Goal: Transaction & Acquisition: Purchase product/service

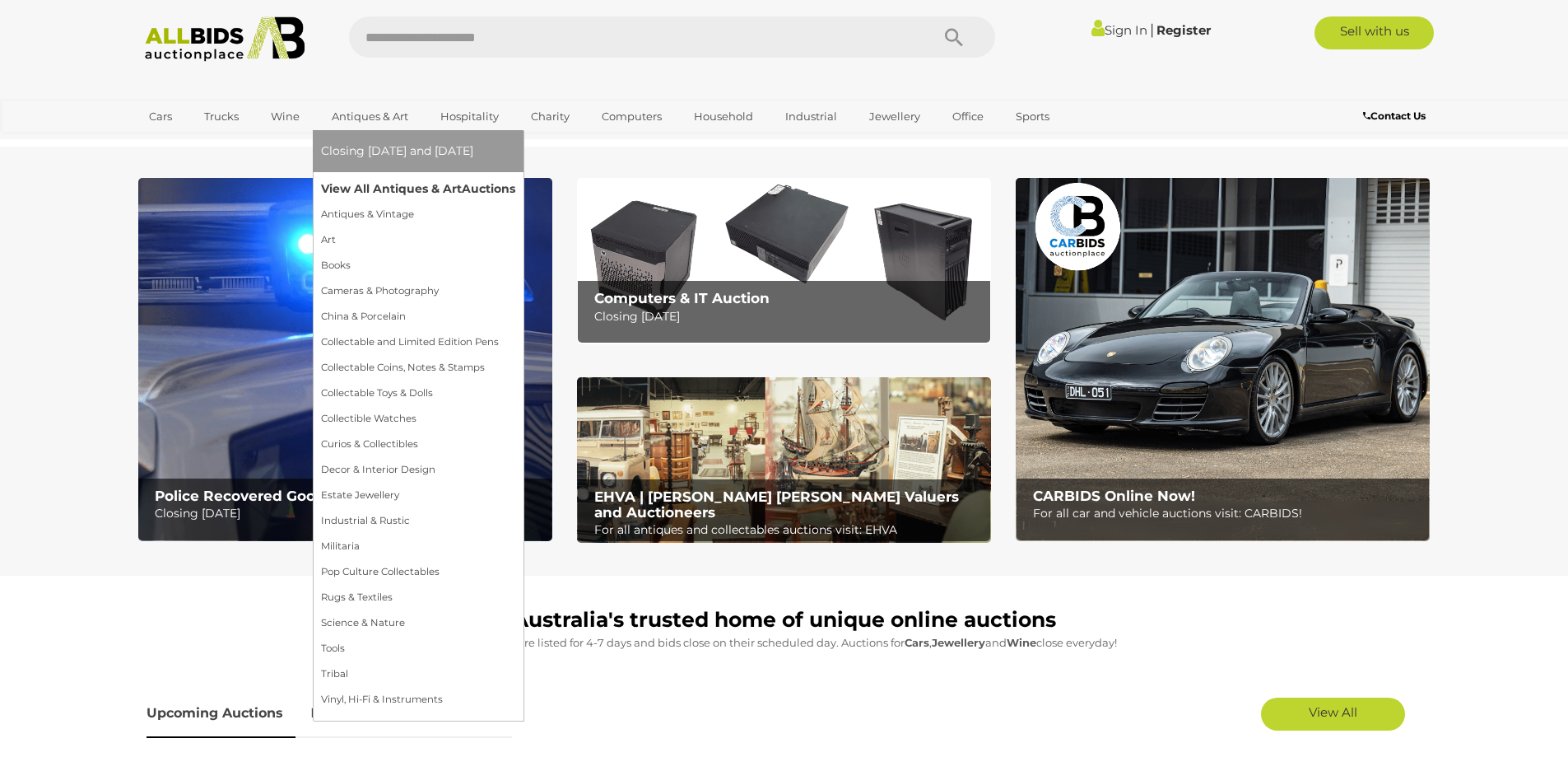
click at [364, 186] on link "View All Antiques & Art Auctions" at bounding box center [418, 188] width 194 height 26
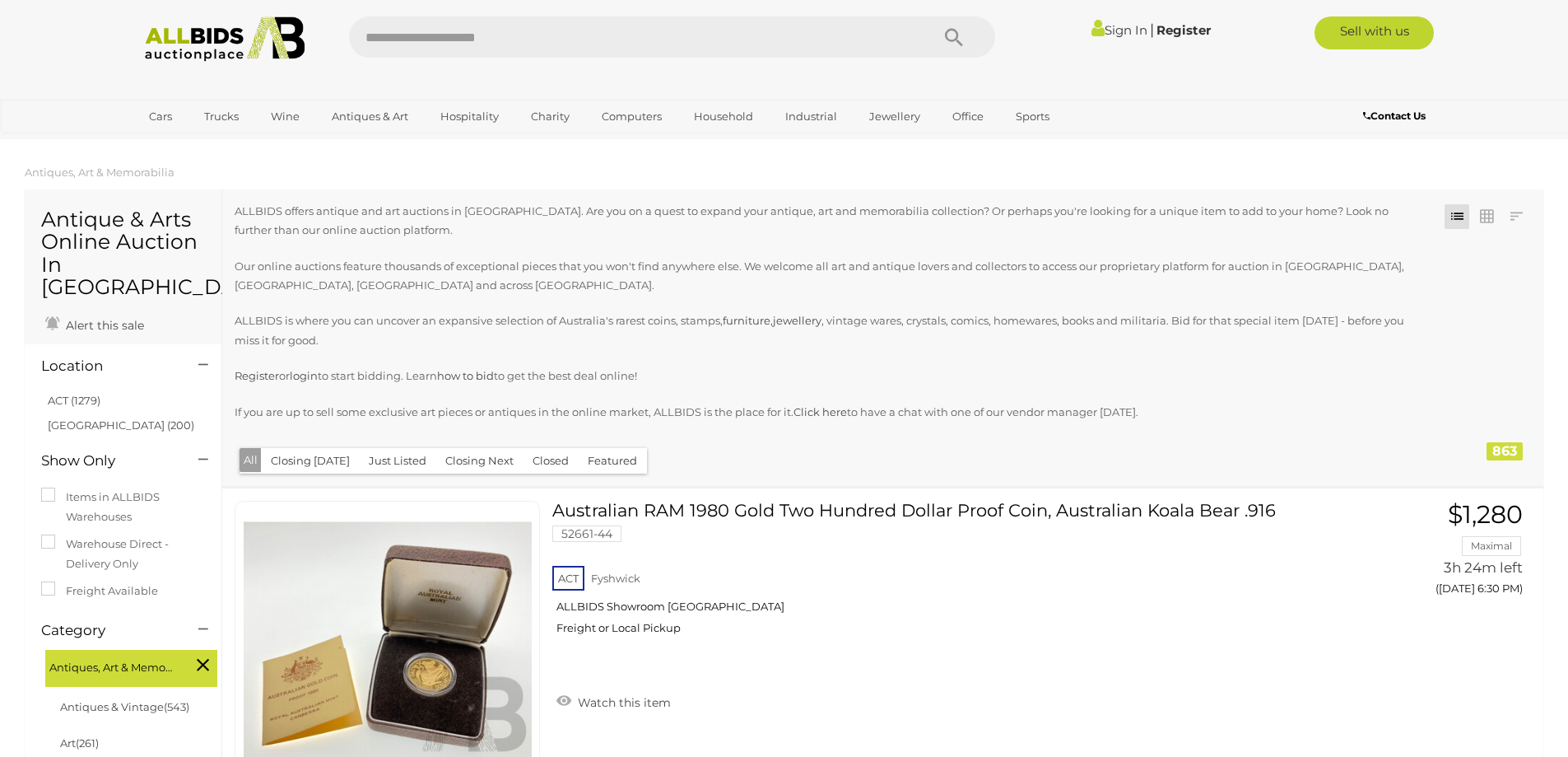
click at [392, 457] on button "Just Listed" at bounding box center [397, 461] width 77 height 26
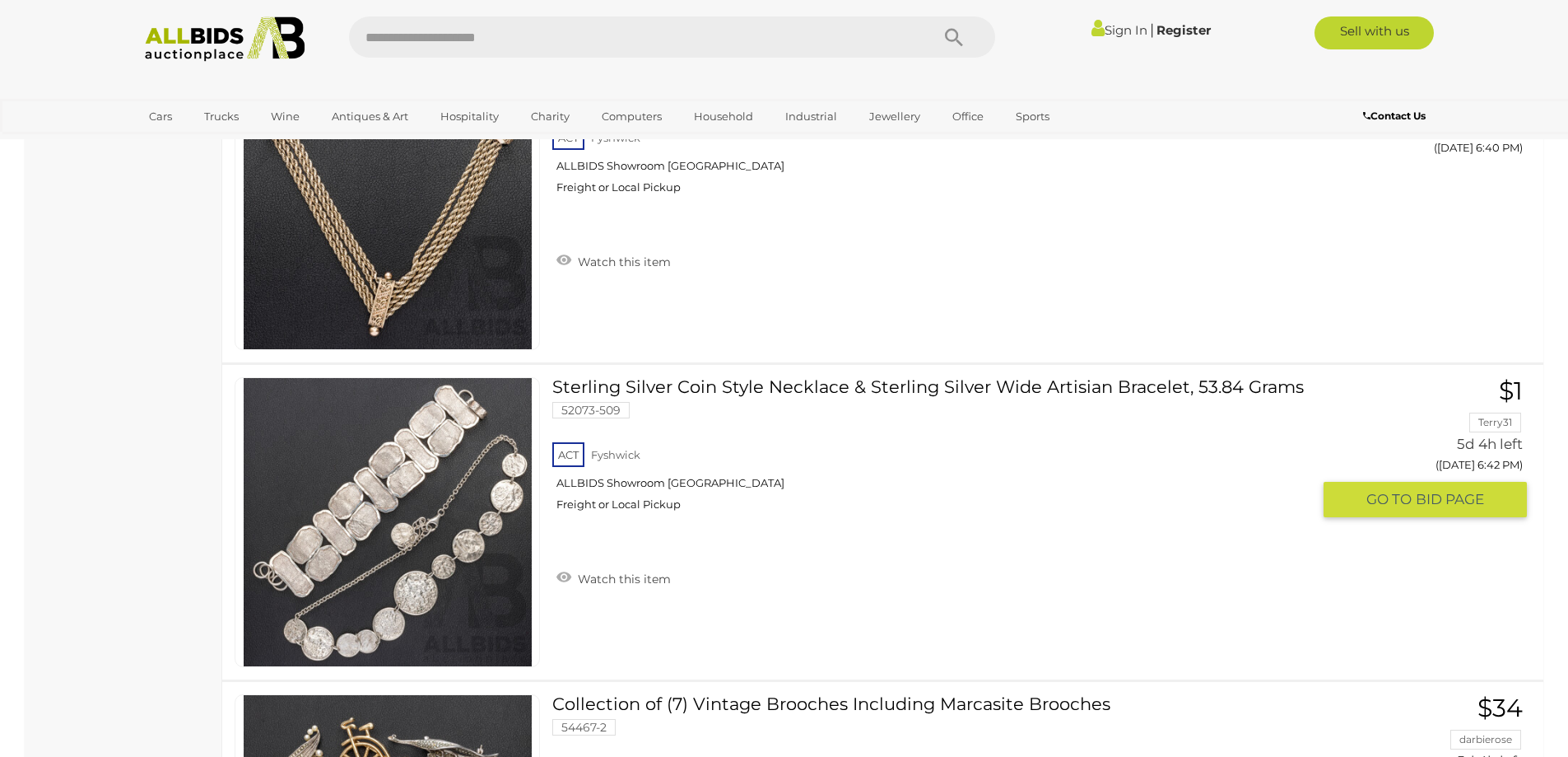
scroll to position [3376, 0]
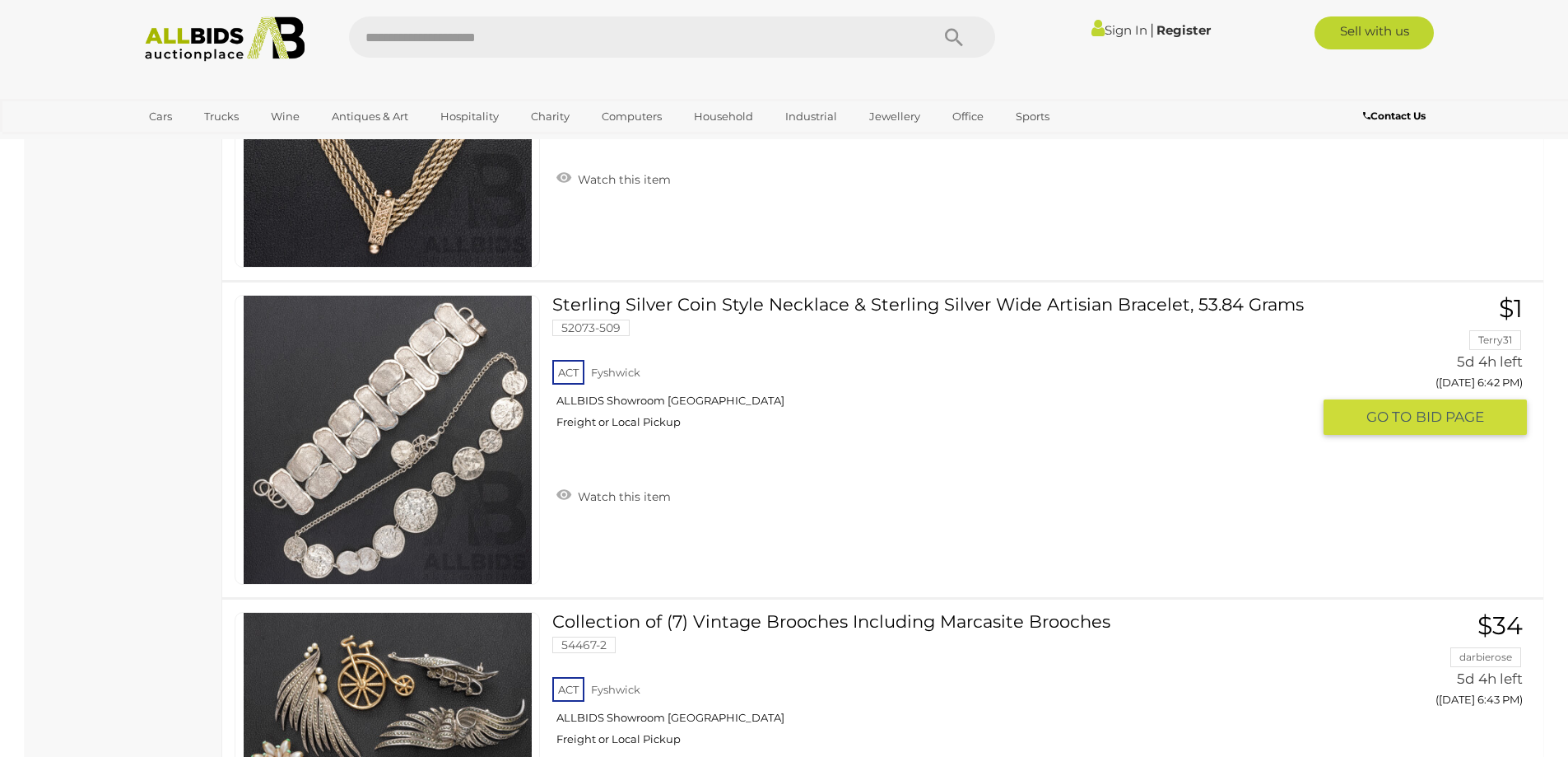
click at [450, 339] on link at bounding box center [387, 439] width 305 height 290
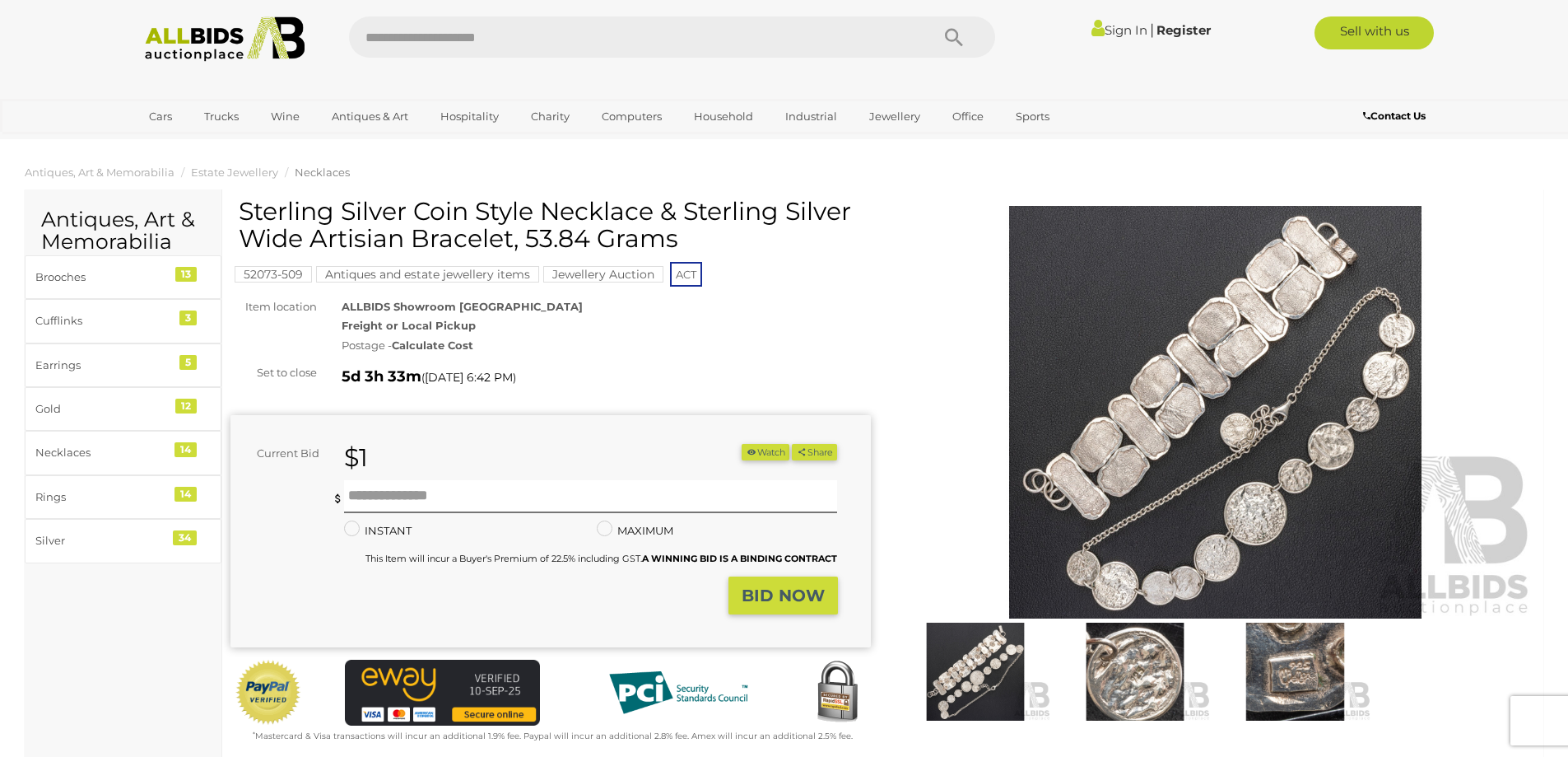
click at [1246, 662] on img at bounding box center [1294, 672] width 152 height 98
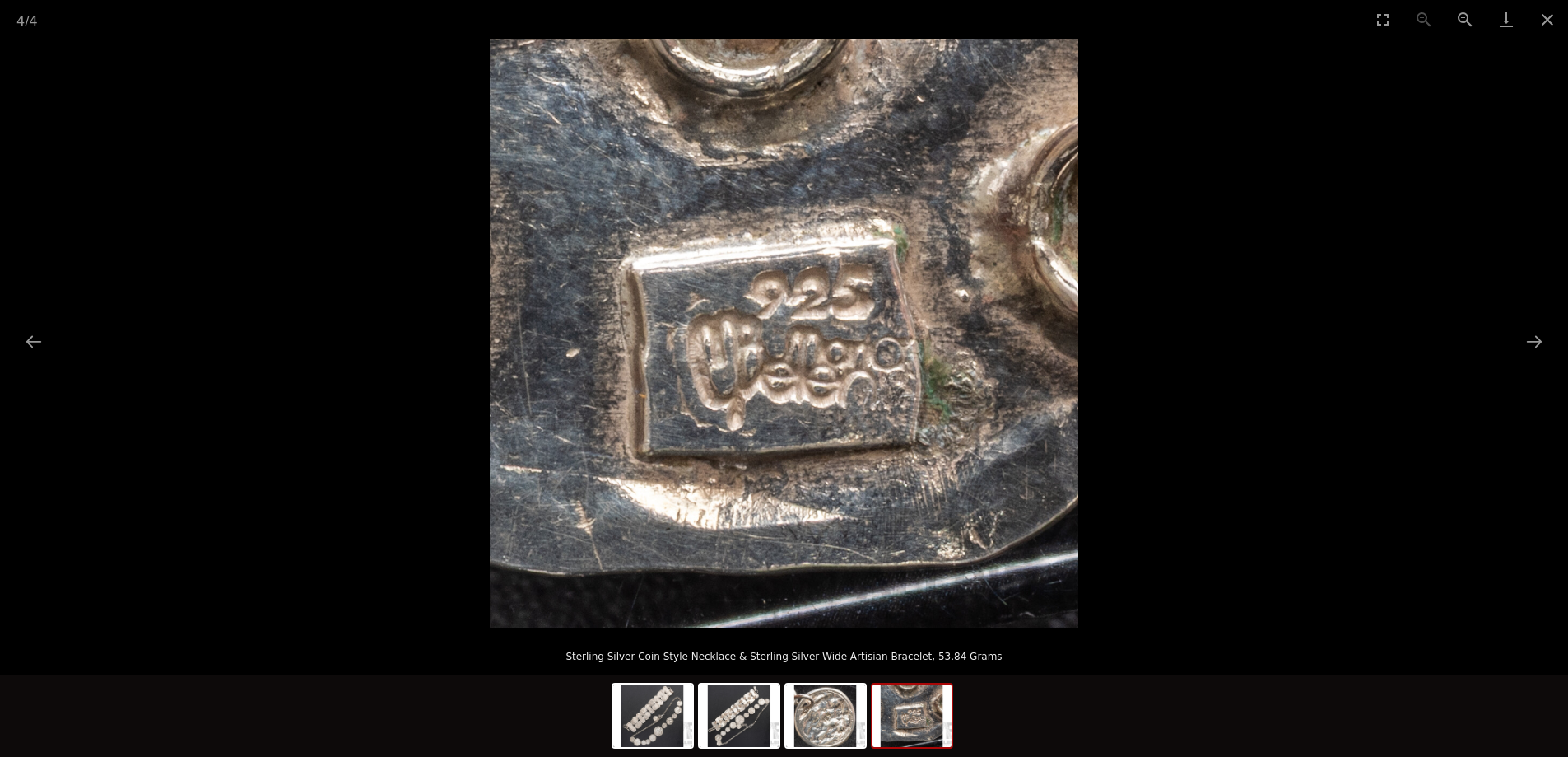
click at [861, 471] on img at bounding box center [783, 333] width 588 height 589
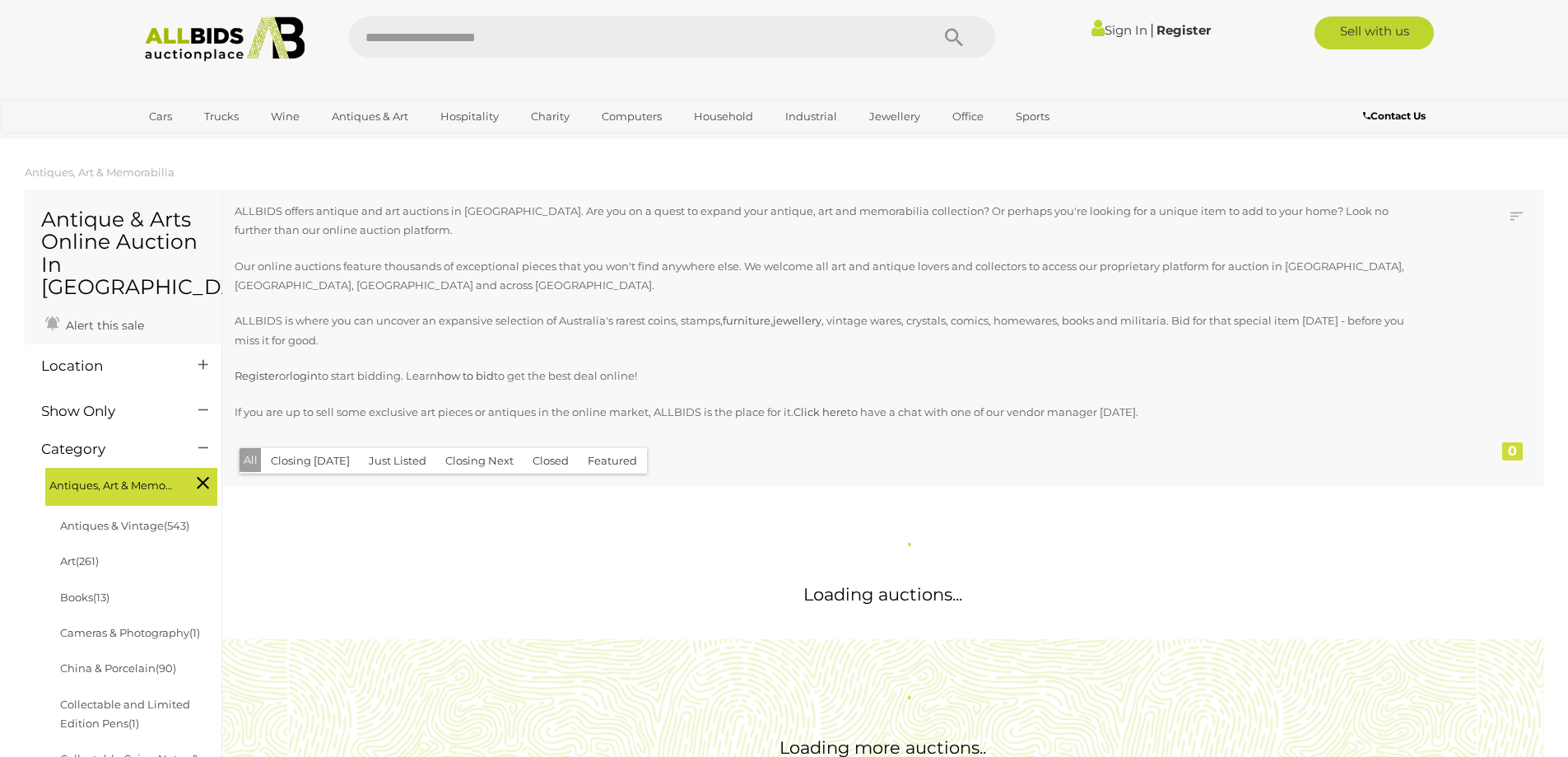
scroll to position [1642, 0]
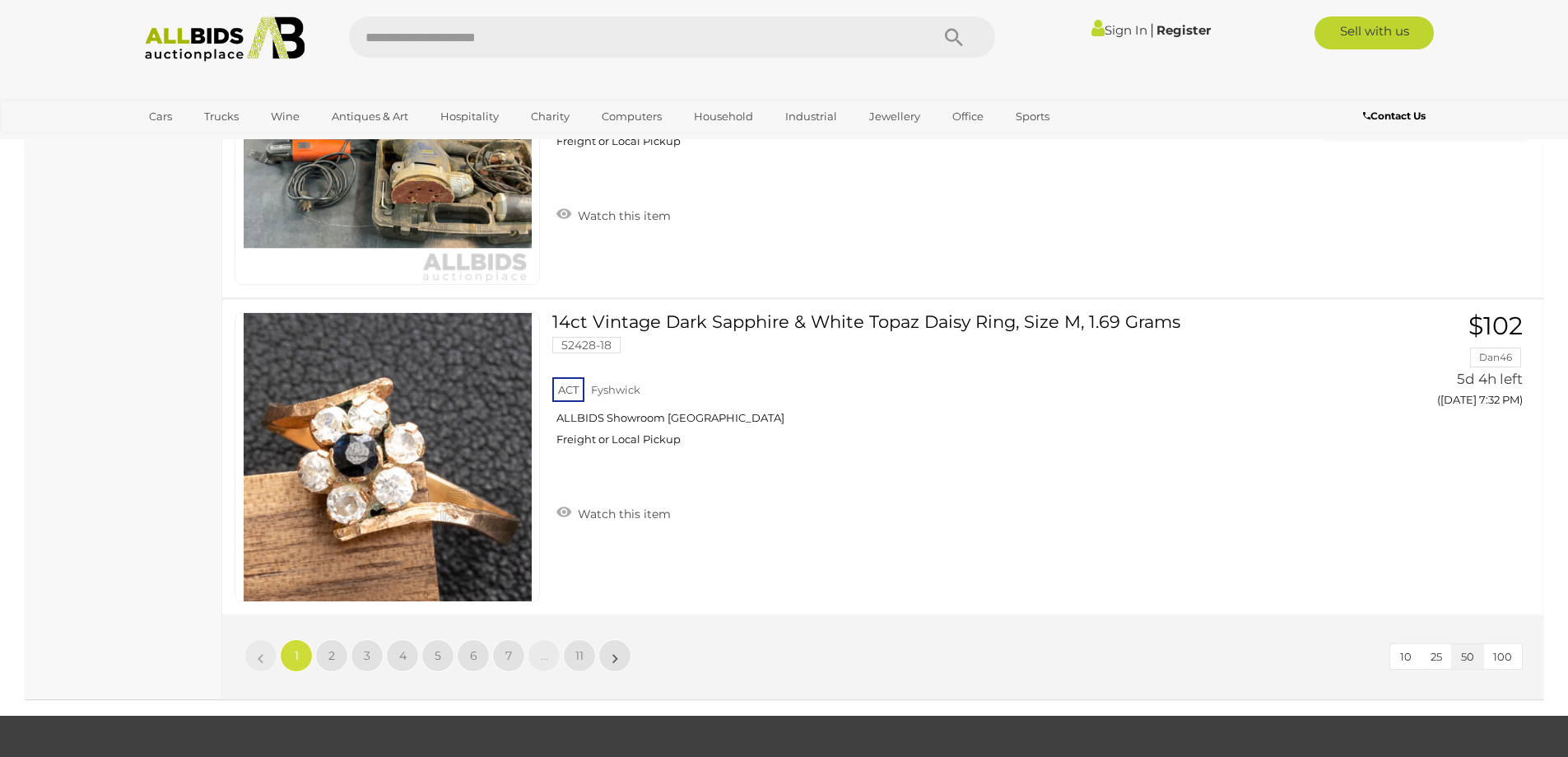
scroll to position [15759, 0]
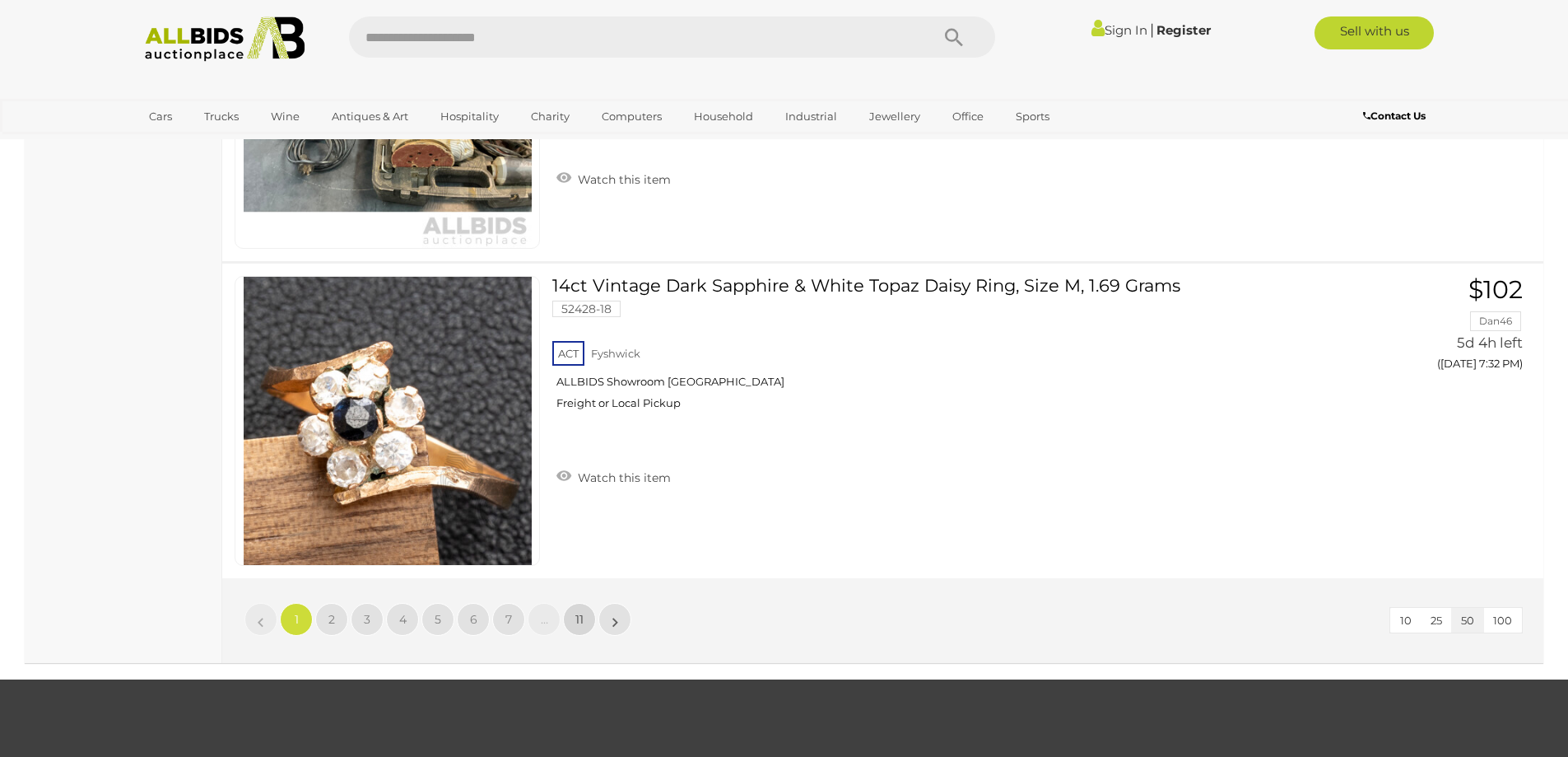
click at [589, 614] on link "11" at bounding box center [580, 619] width 33 height 33
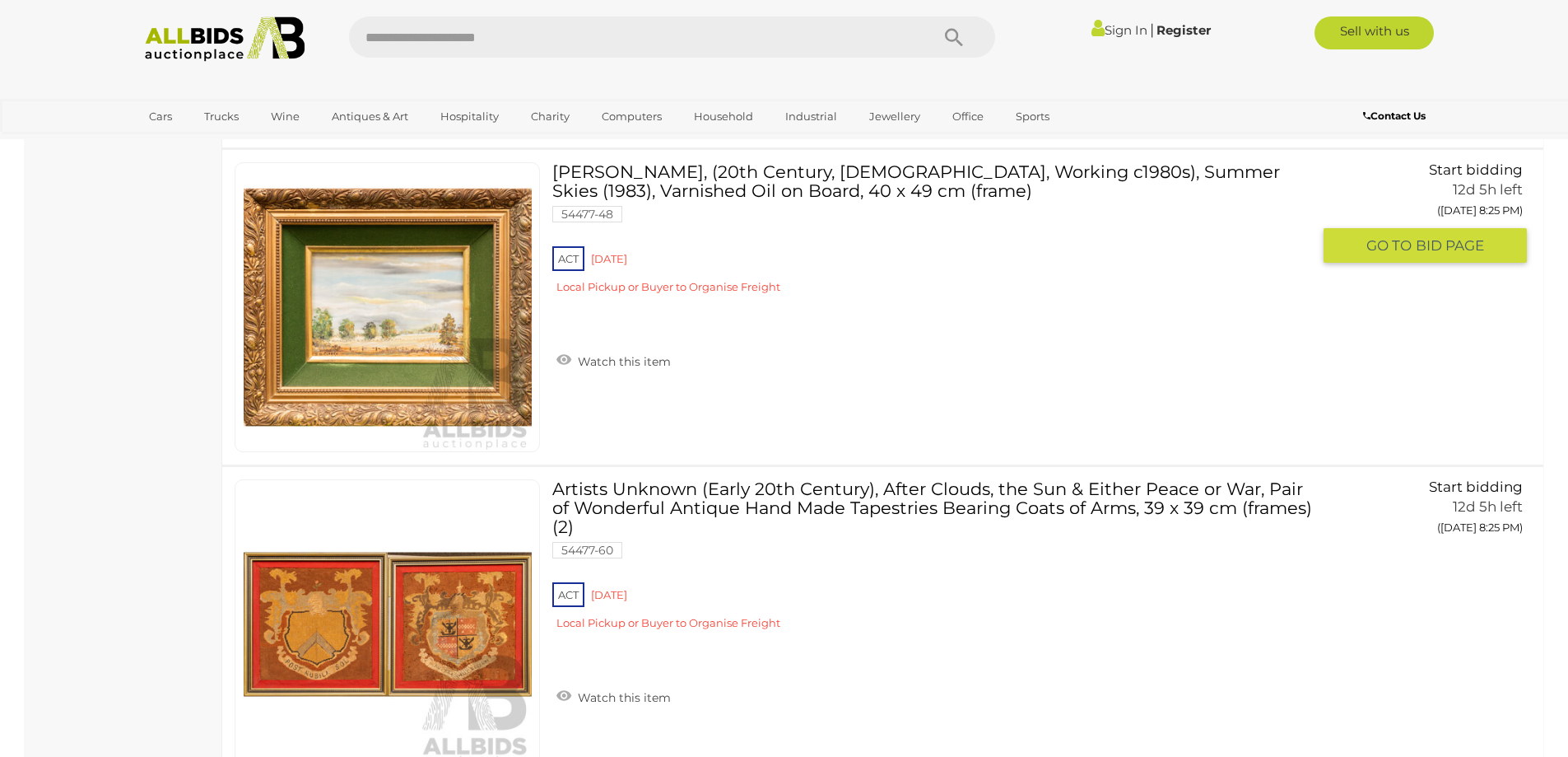
scroll to position [10532, 0]
